Goal: Navigation & Orientation: Go to known website

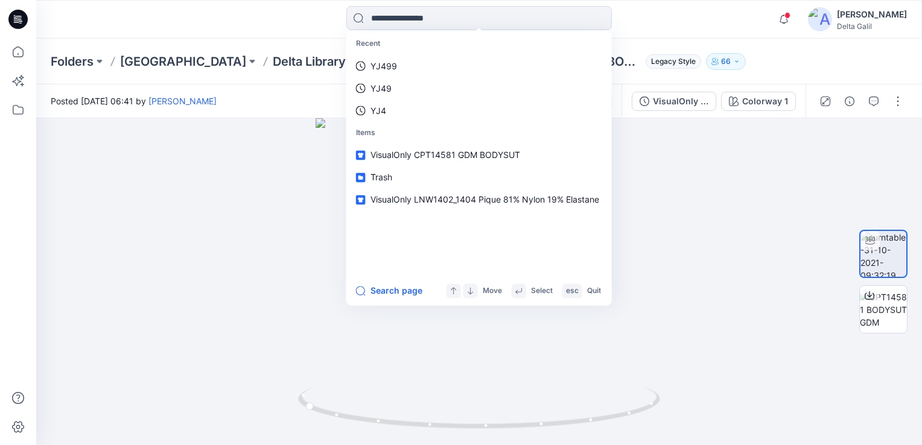
scroll to position [591, 0]
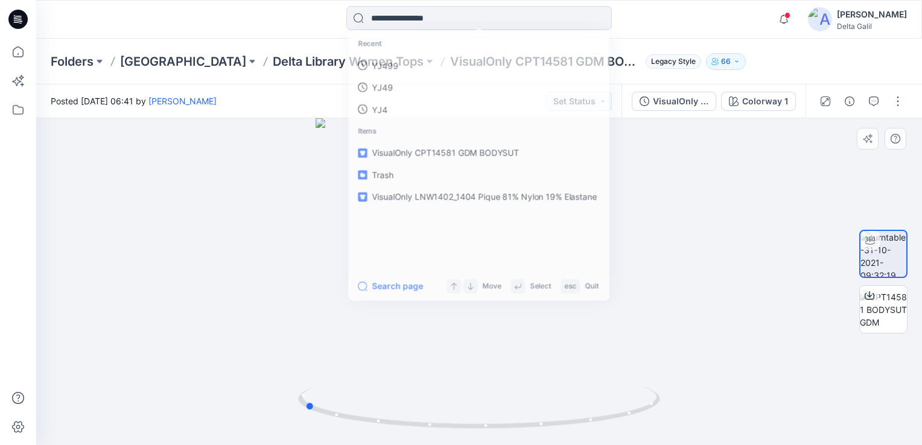
click at [753, 351] on div at bounding box center [479, 281] width 886 height 327
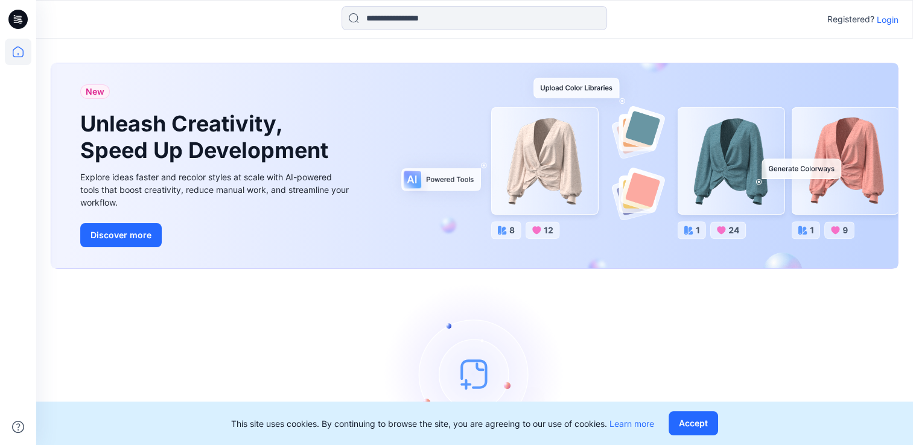
click at [890, 18] on p "Login" at bounding box center [887, 19] width 22 height 13
